Goal: Navigation & Orientation: Go to known website

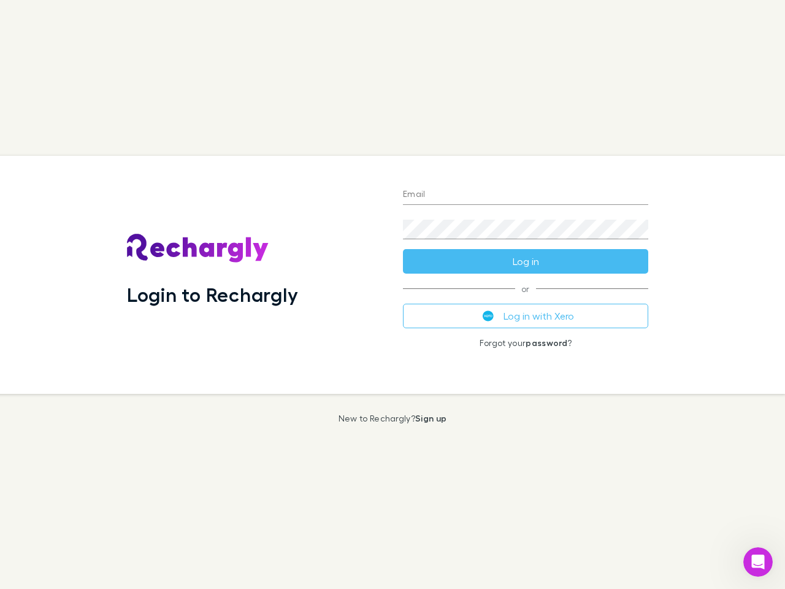
click at [392, 294] on div "Login to Rechargly" at bounding box center [255, 275] width 276 height 238
click at [526, 195] on input "Email" at bounding box center [525, 195] width 245 height 20
